Goal: Information Seeking & Learning: Learn about a topic

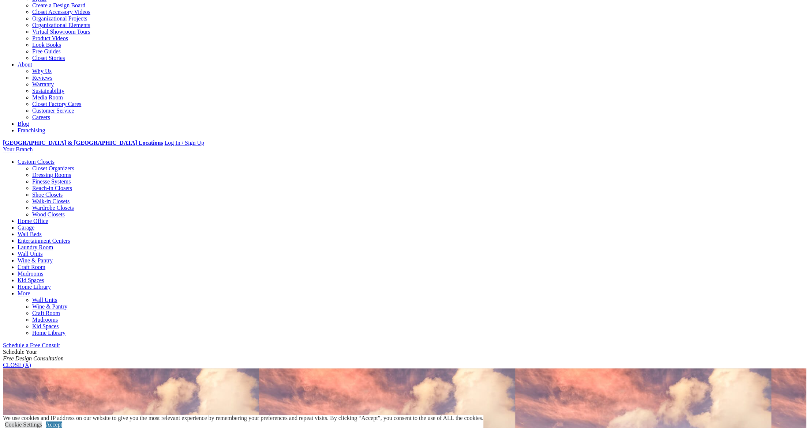
scroll to position [146, 0]
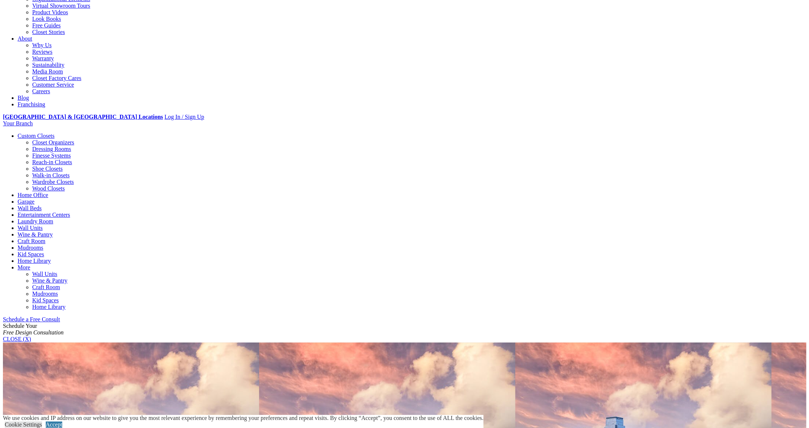
scroll to position [160, 0]
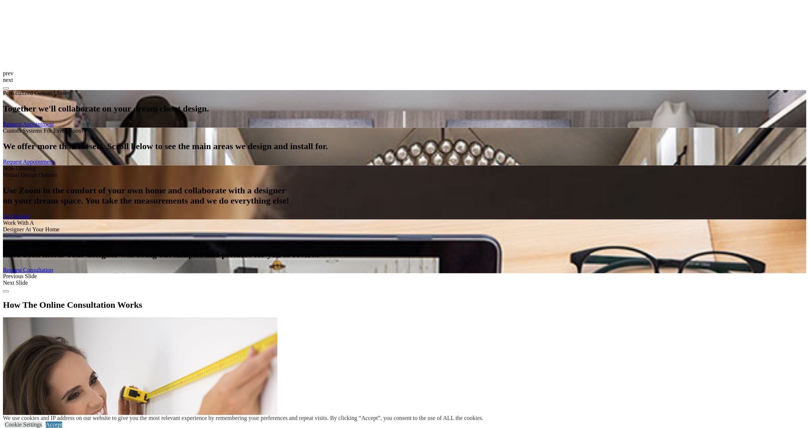
scroll to position [878, 0]
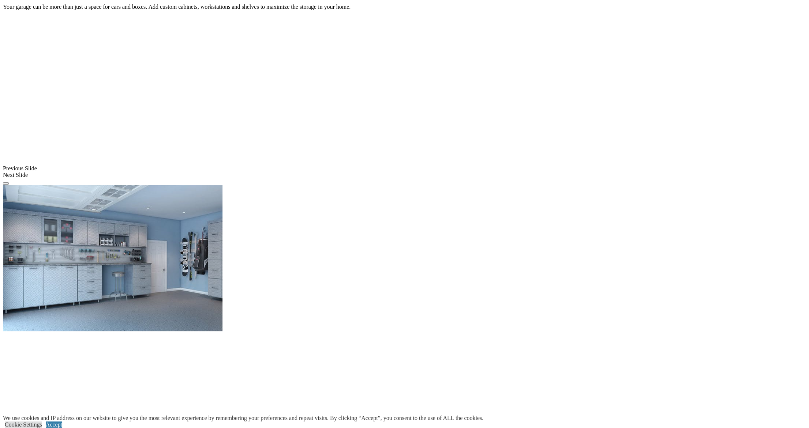
scroll to position [512, 0]
